Goal: Information Seeking & Learning: Learn about a topic

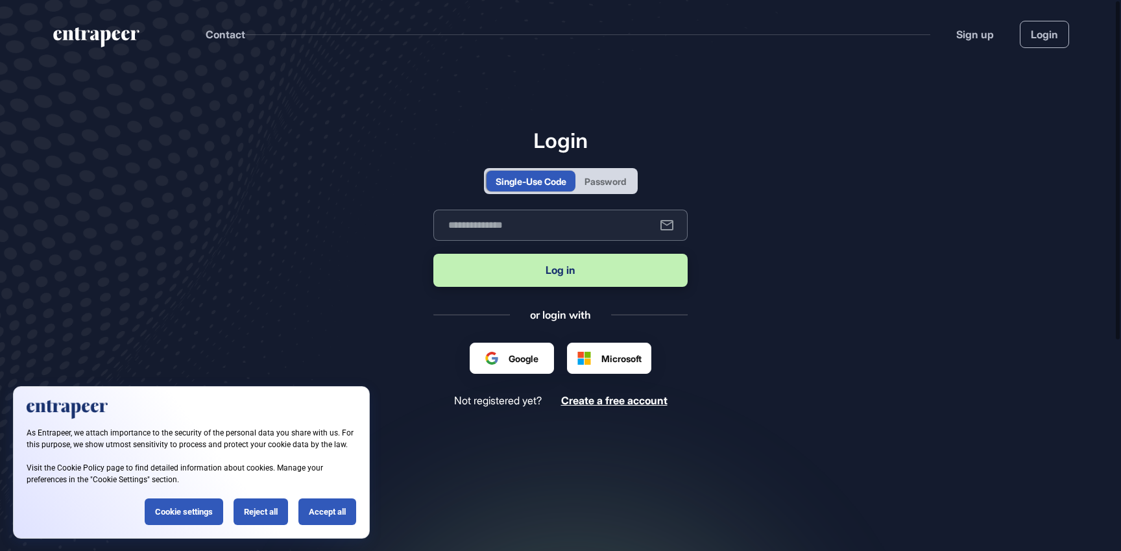
click at [542, 234] on input "text" at bounding box center [560, 225] width 254 height 31
type input "**********"
click at [566, 273] on button "Log in" at bounding box center [560, 270] width 254 height 33
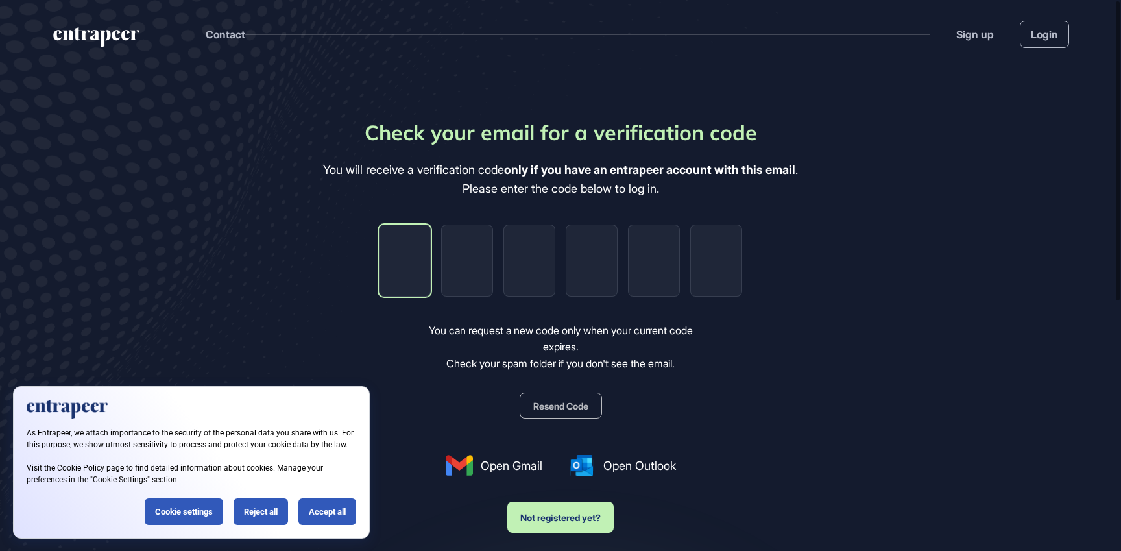
type input "*"
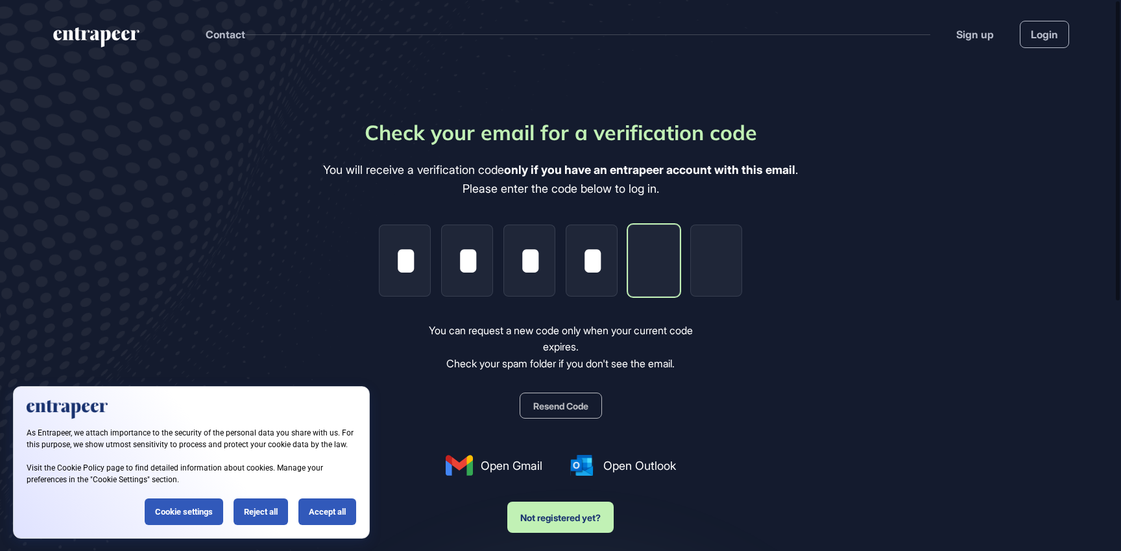
type input "*"
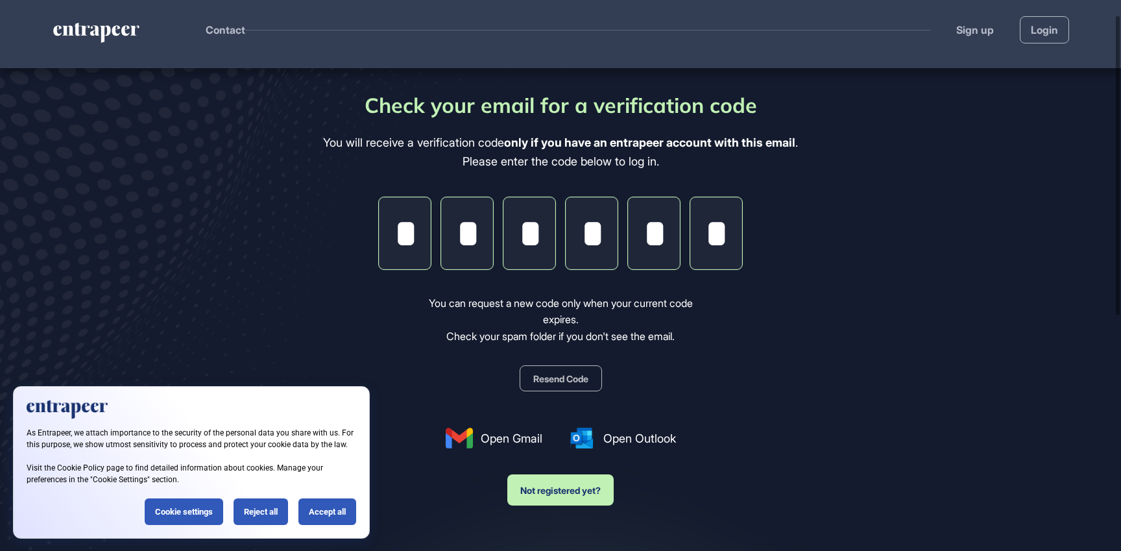
scroll to position [35, 0]
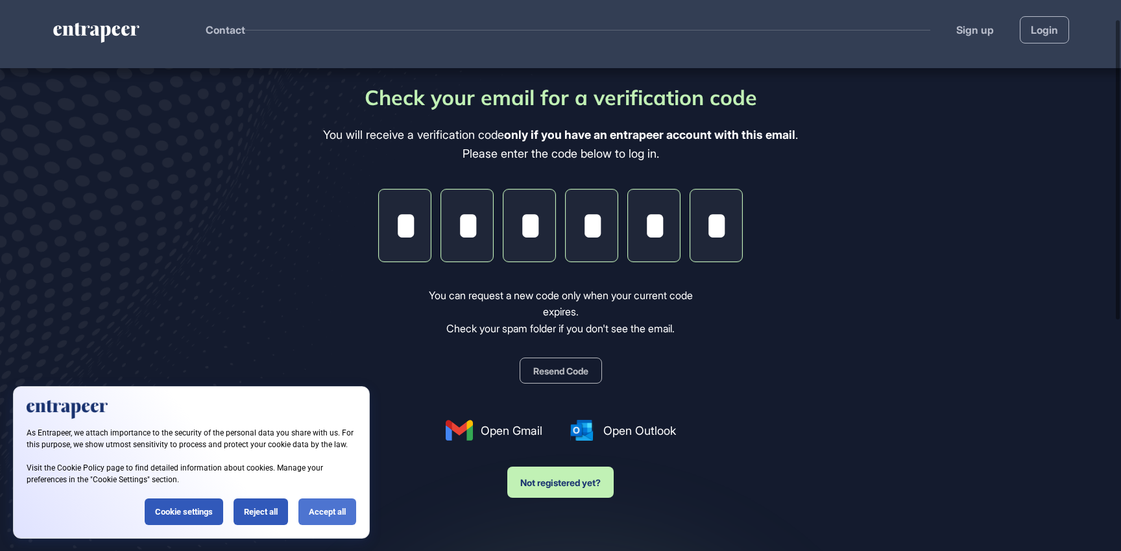
click at [326, 507] on div "Accept all" at bounding box center [327, 511] width 58 height 27
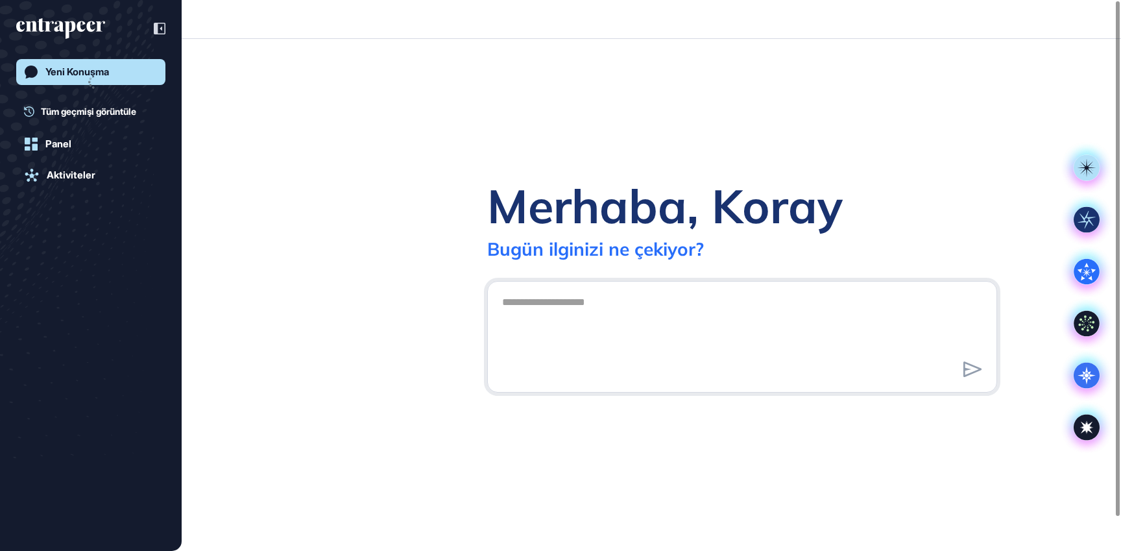
scroll to position [1, 1]
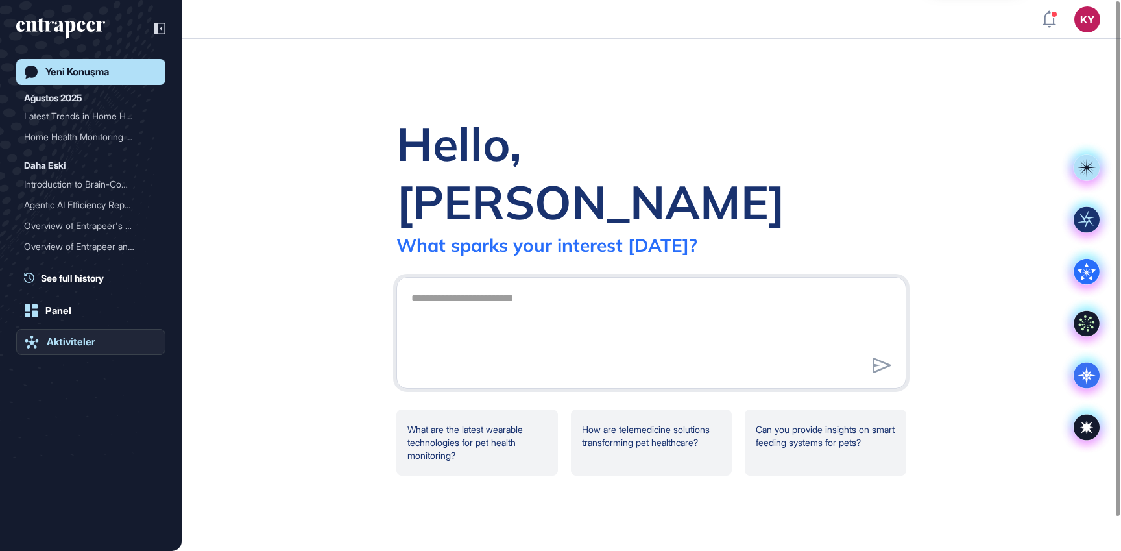
click at [82, 341] on div "Aktiviteler" at bounding box center [71, 342] width 49 height 12
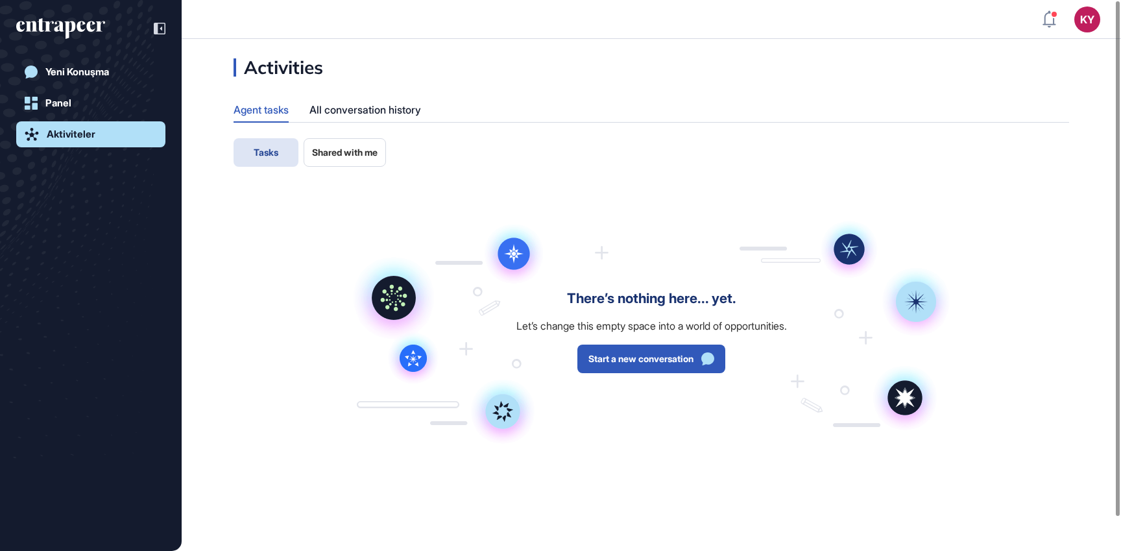
click at [351, 147] on span "Shared with me" at bounding box center [345, 152] width 66 height 10
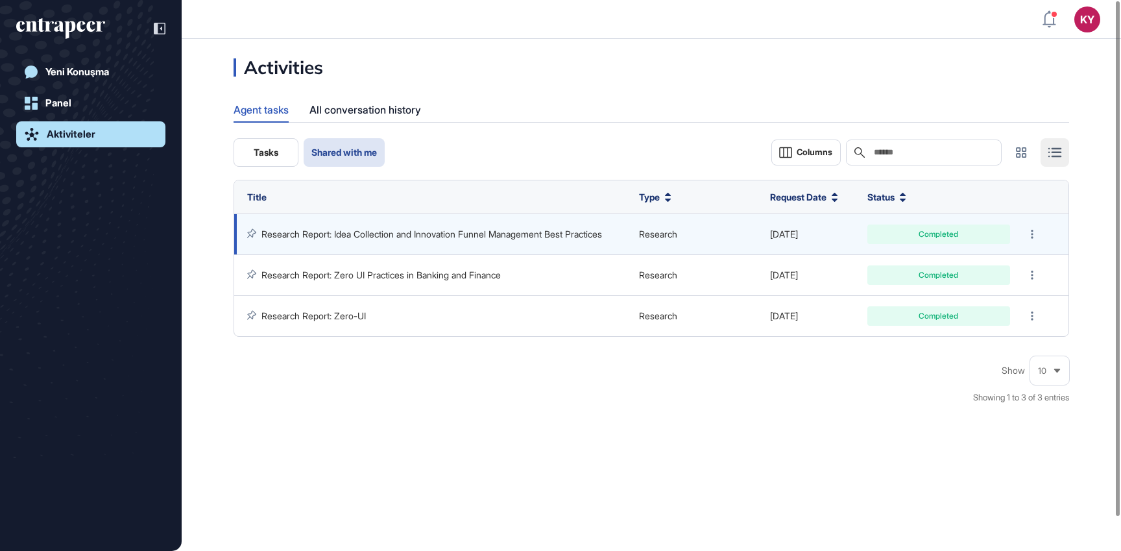
click at [479, 236] on link "Research Report: Idea Collection and Innovation Funnel Management Best Practices" at bounding box center [431, 233] width 341 height 11
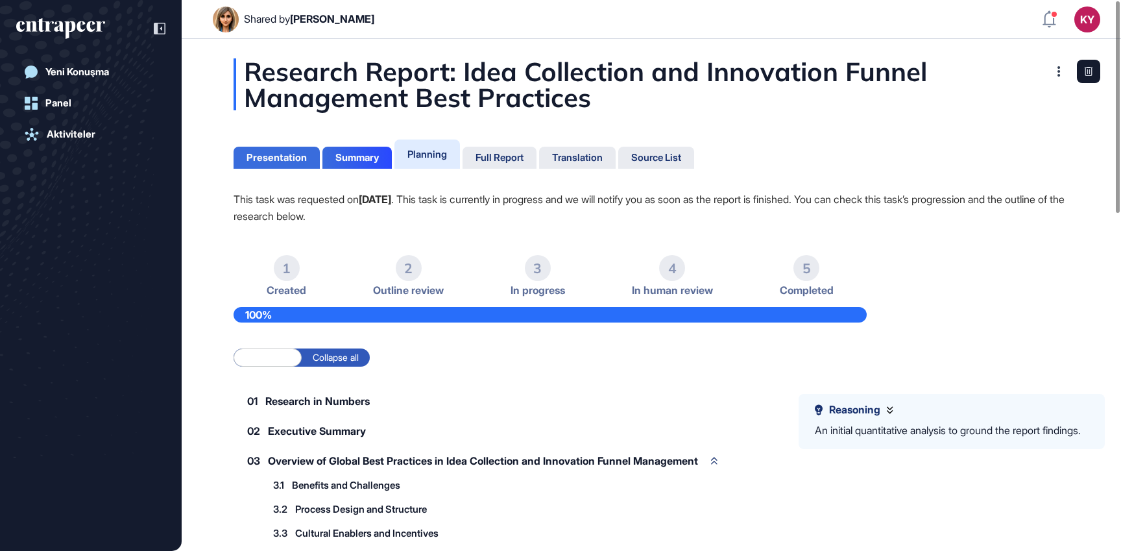
click at [300, 161] on div "Presentation" at bounding box center [277, 158] width 60 height 12
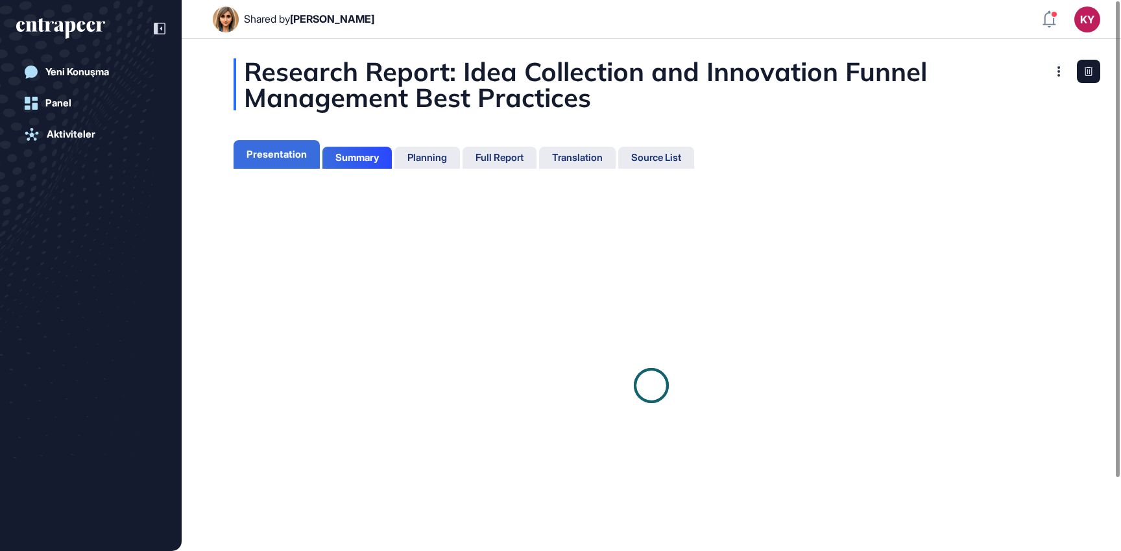
scroll to position [6, 1]
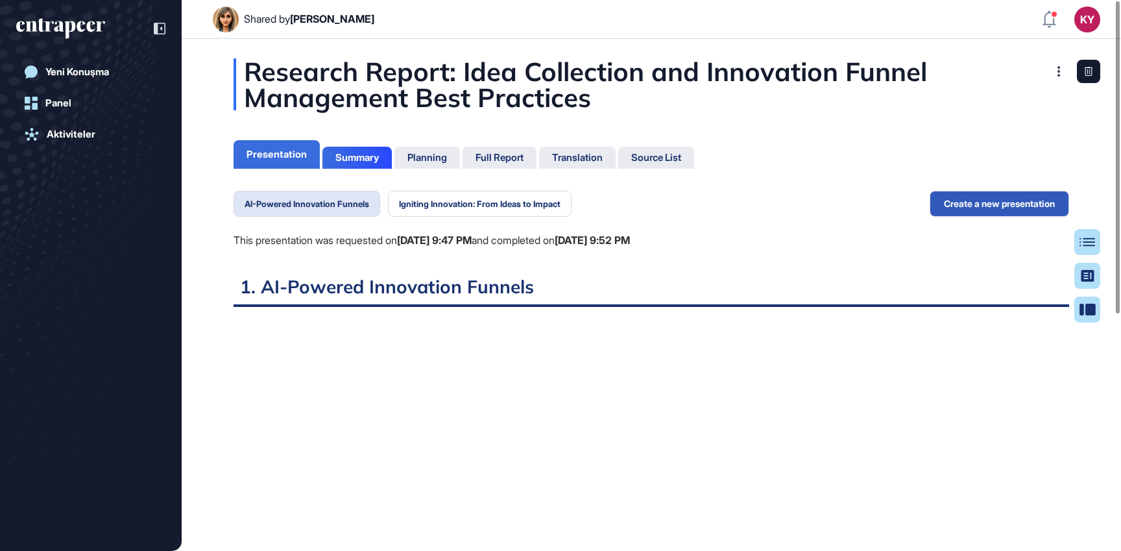
scroll to position [486, 3]
click at [505, 152] on div "Full Report" at bounding box center [500, 158] width 48 height 12
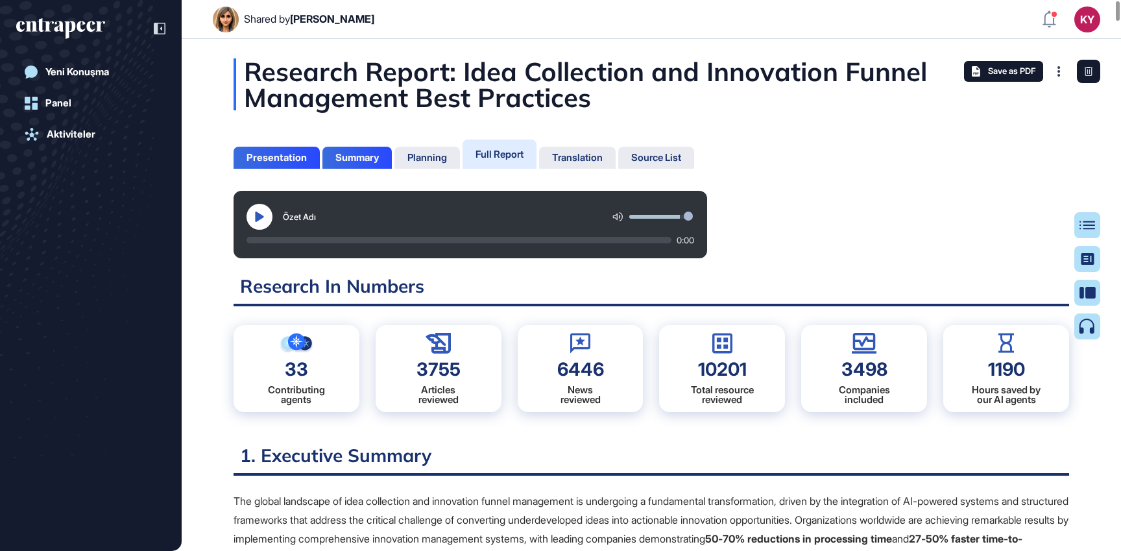
click at [247, 212] on button at bounding box center [260, 217] width 26 height 26
click at [261, 219] on icon at bounding box center [259, 217] width 9 height 10
